Goal: Task Accomplishment & Management: Manage account settings

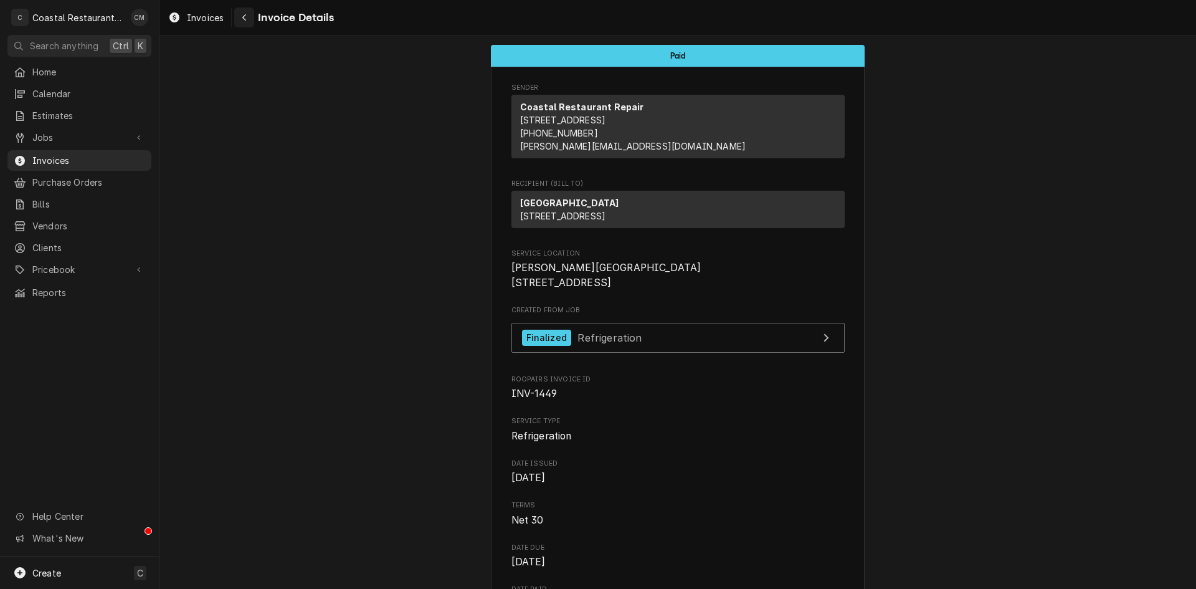
drag, startPoint x: 239, startPoint y: 16, endPoint x: 250, endPoint y: 19, distance: 11.2
click at [240, 16] on div "Navigate back" at bounding box center [244, 17] width 12 height 12
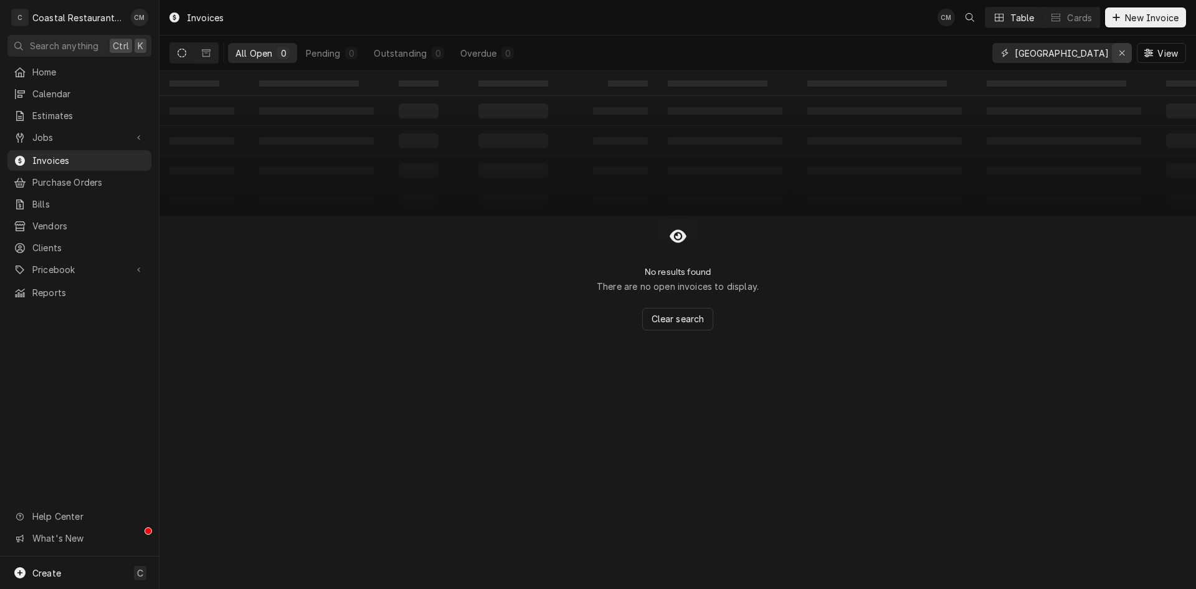
click at [1117, 53] on div "Erase input" at bounding box center [1122, 53] width 12 height 12
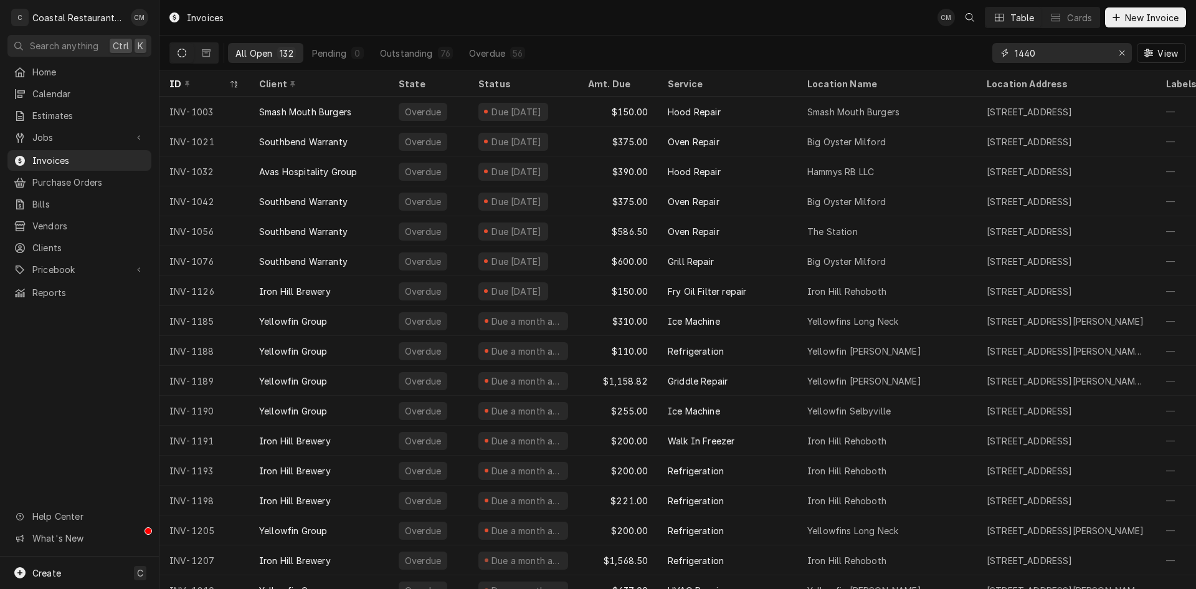
type input "1440"
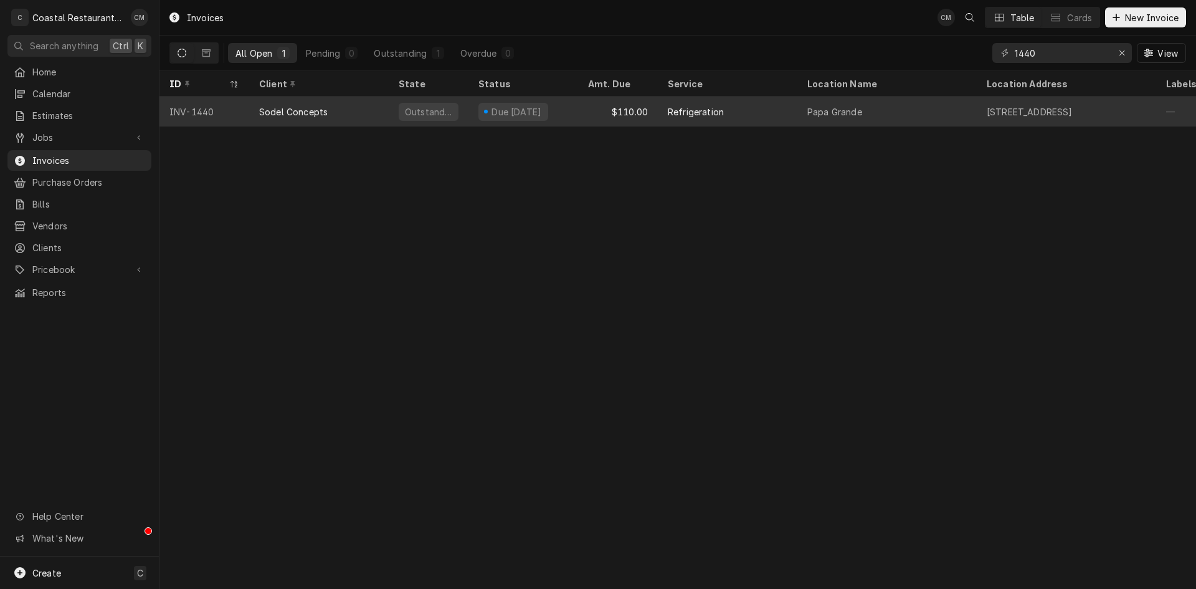
click at [753, 106] on div "Refrigeration" at bounding box center [728, 112] width 140 height 30
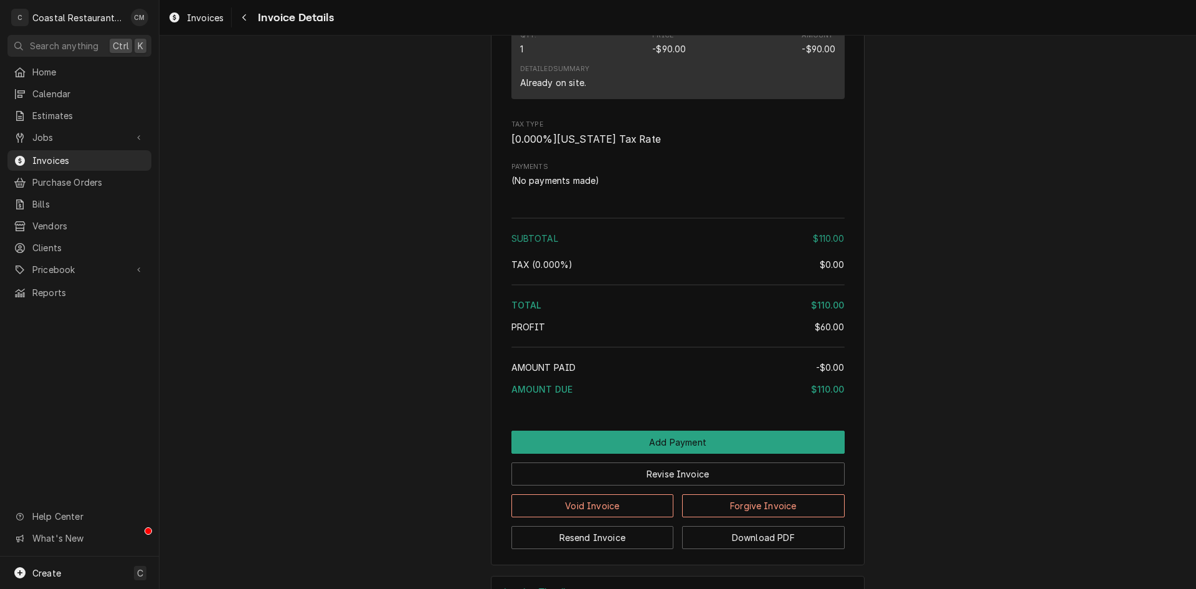
scroll to position [1224, 0]
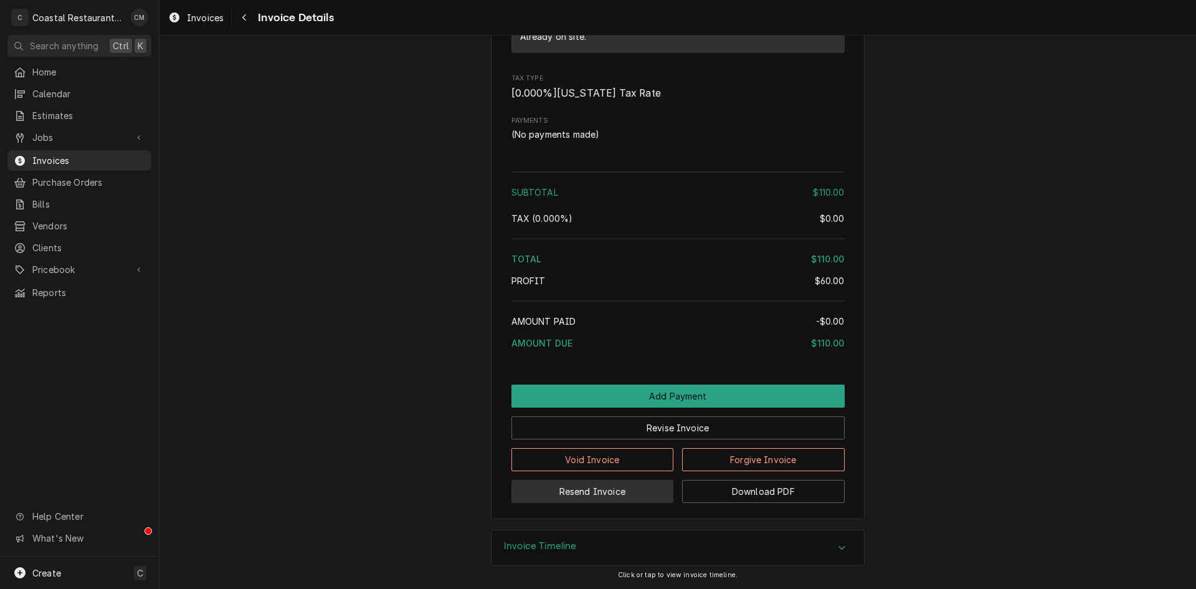
click at [628, 489] on button "Resend Invoice" at bounding box center [593, 491] width 163 height 23
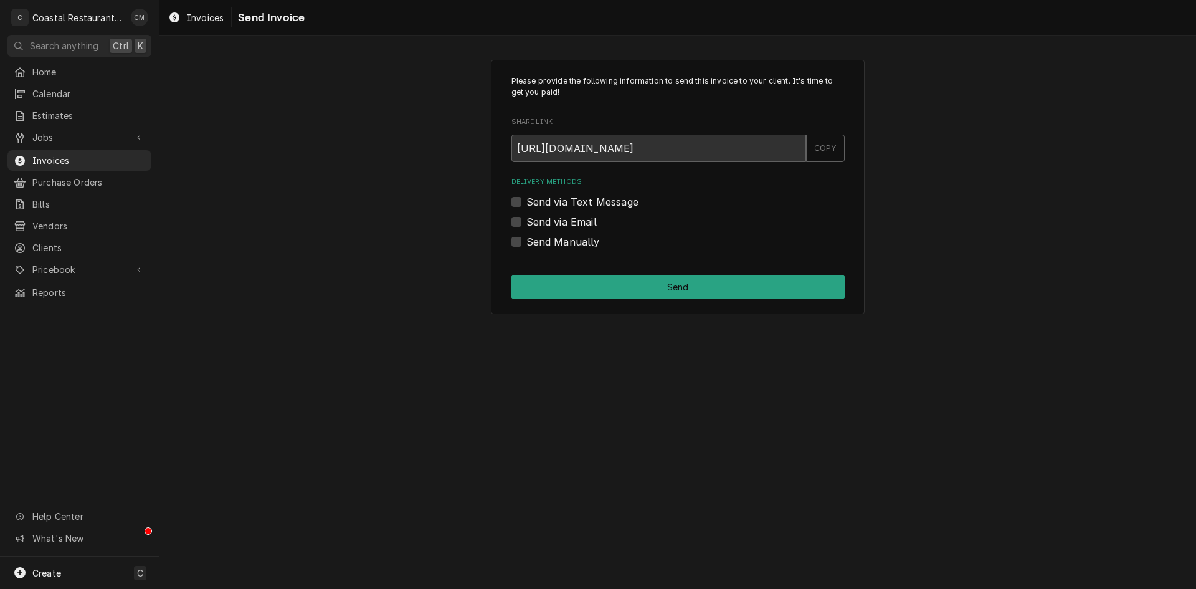
click at [527, 222] on label "Send via Email" at bounding box center [562, 221] width 70 height 15
click at [527, 222] on input "Send via Email" at bounding box center [693, 227] width 333 height 27
checkbox input "true"
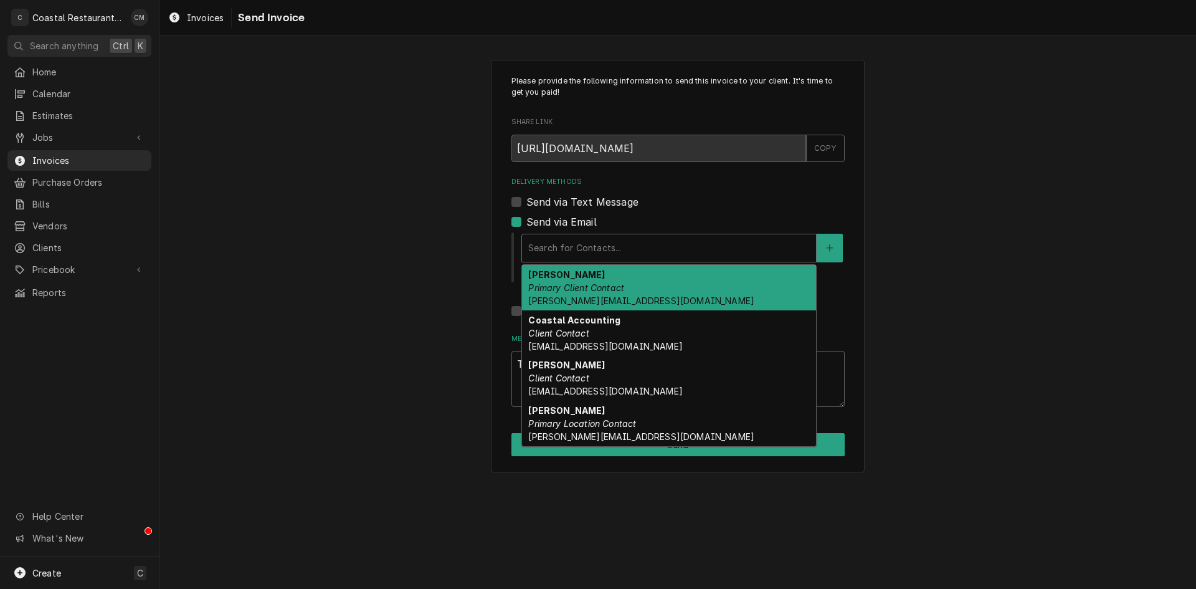
click at [689, 244] on div "Delivery Methods" at bounding box center [669, 248] width 282 height 22
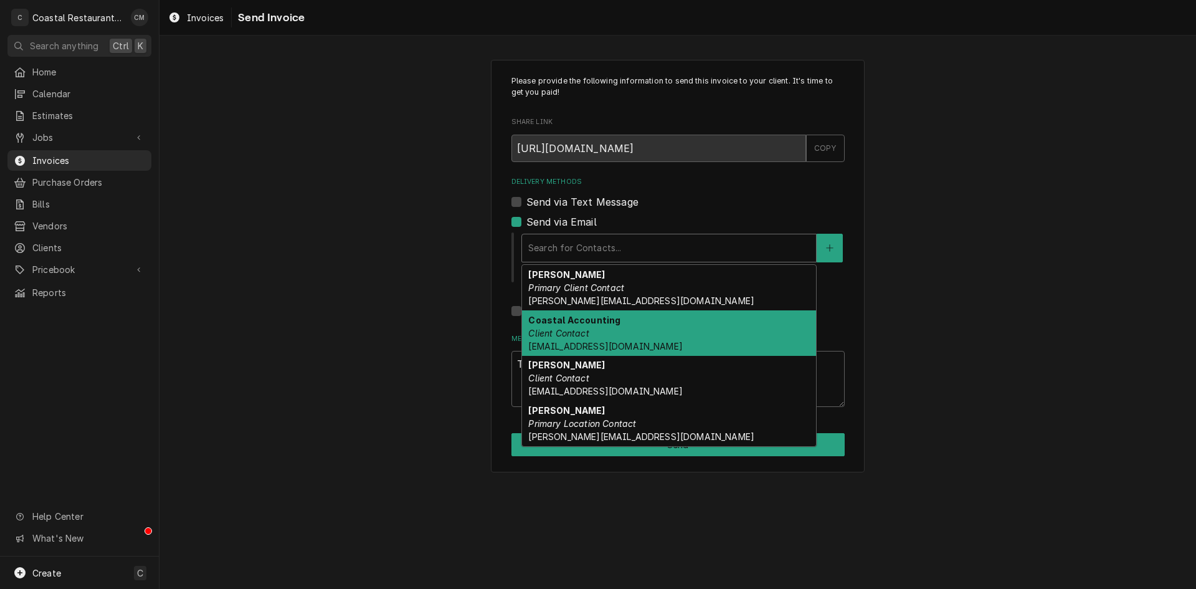
click at [644, 330] on div "Coastal Accounting Client Contact Accounting@coastalrestaurantrepair.com" at bounding box center [669, 332] width 294 height 45
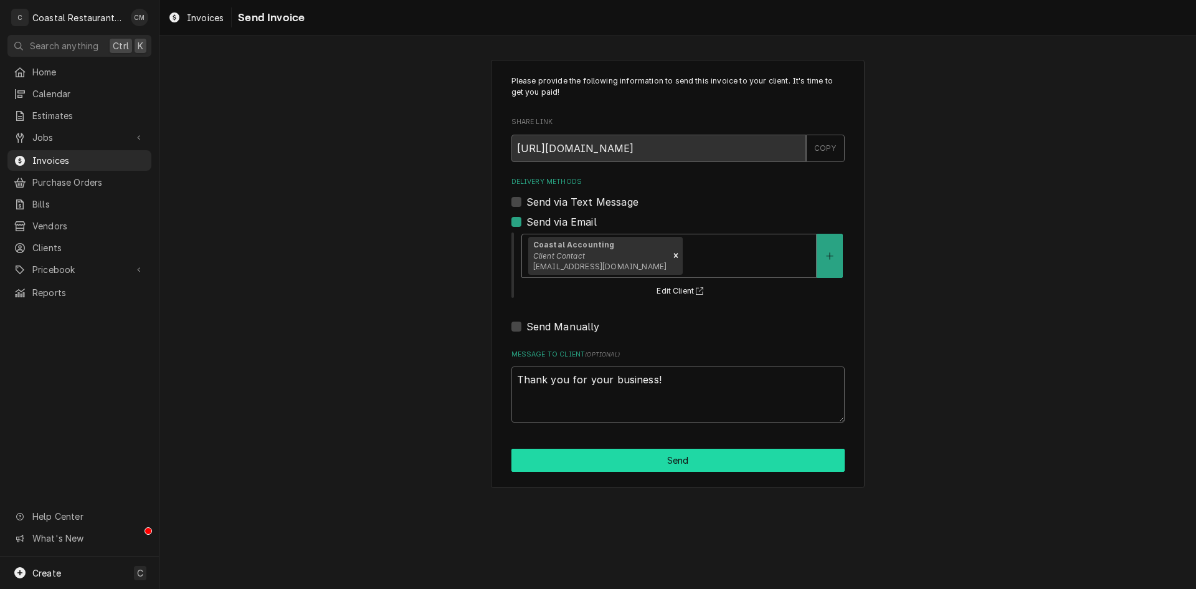
click at [682, 459] on button "Send" at bounding box center [678, 460] width 333 height 23
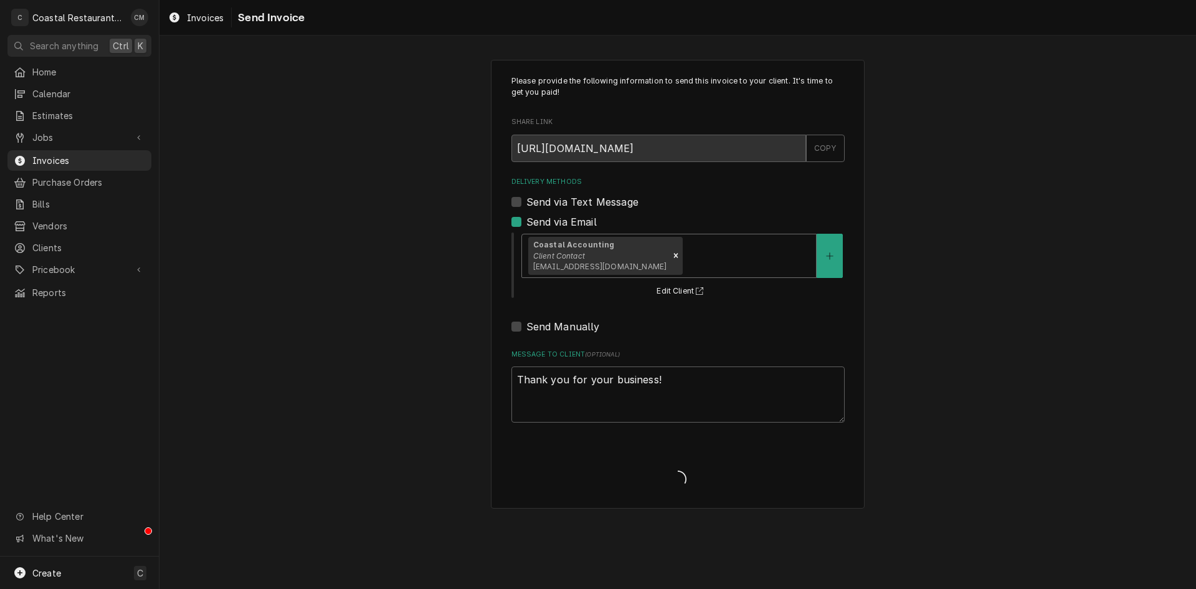
type textarea "x"
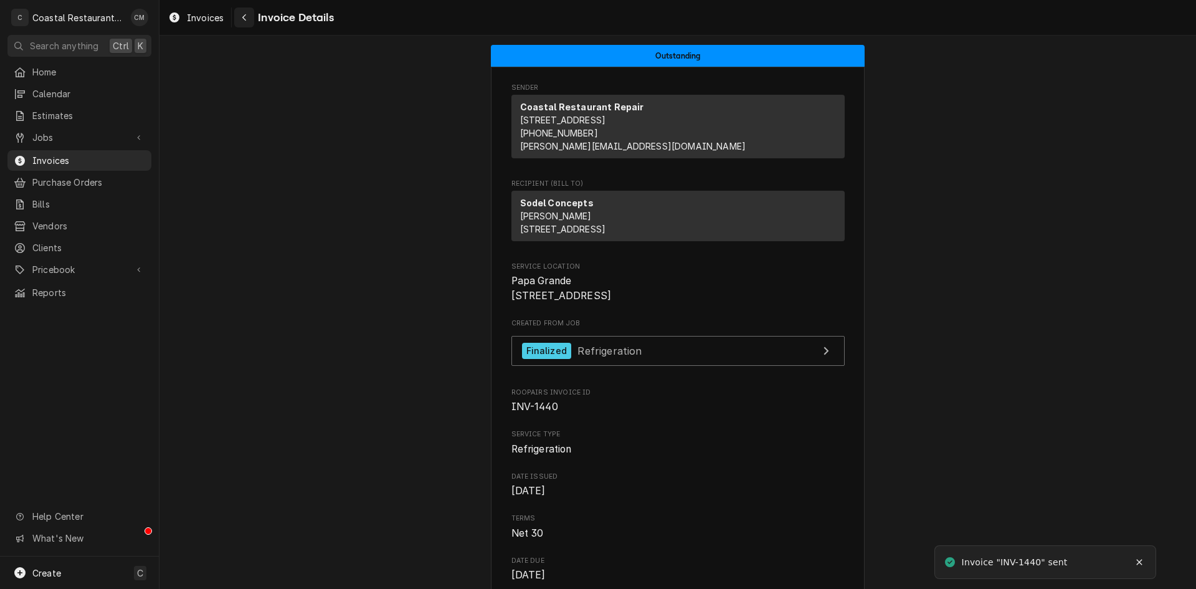
click at [234, 12] on button "Navigate back" at bounding box center [244, 17] width 20 height 20
